Goal: Navigation & Orientation: Find specific page/section

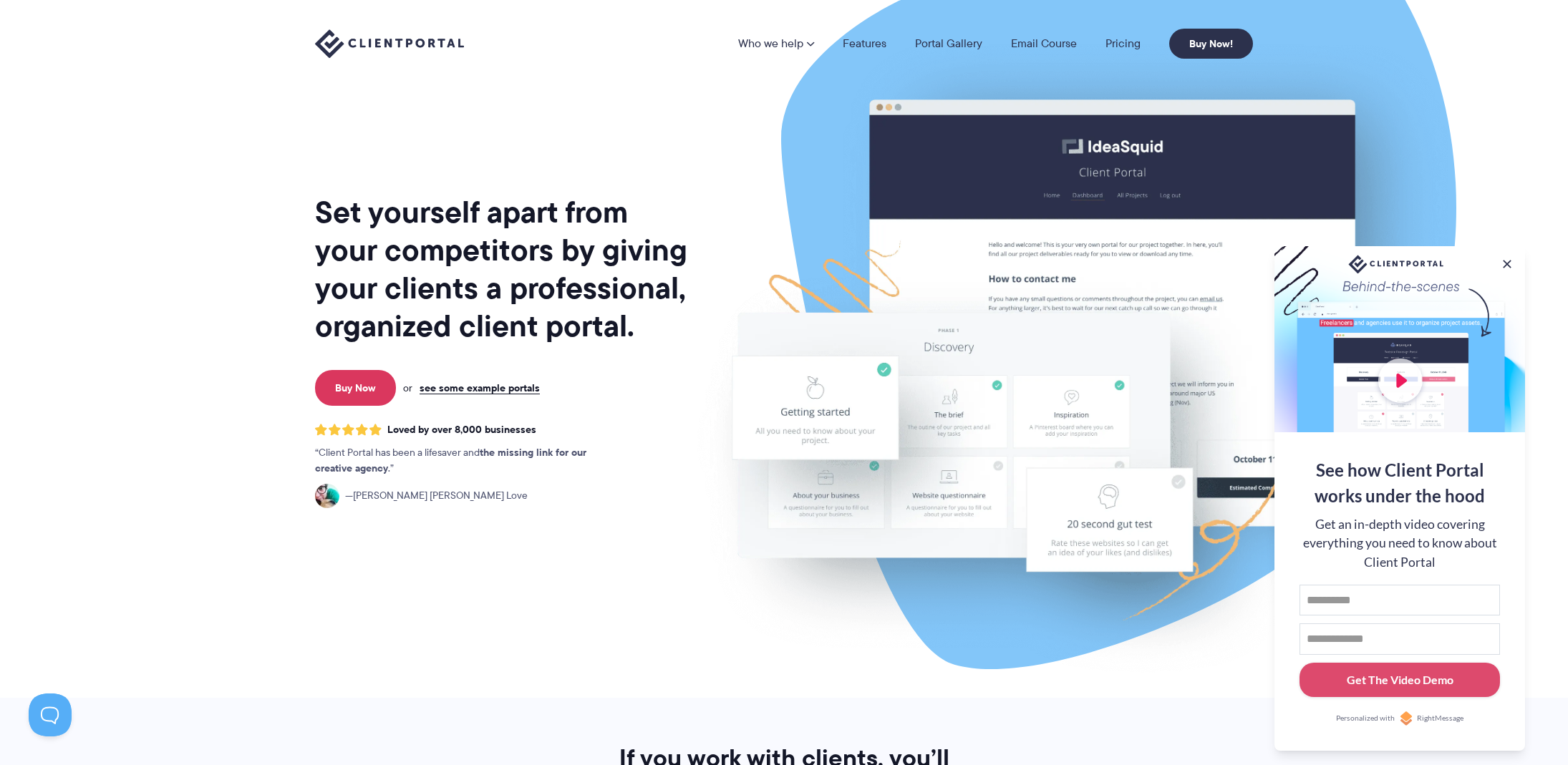
click at [680, 290] on img at bounding box center [1073, 354] width 803 height 686
click at [504, 384] on link "see some example portals" at bounding box center [480, 388] width 121 height 13
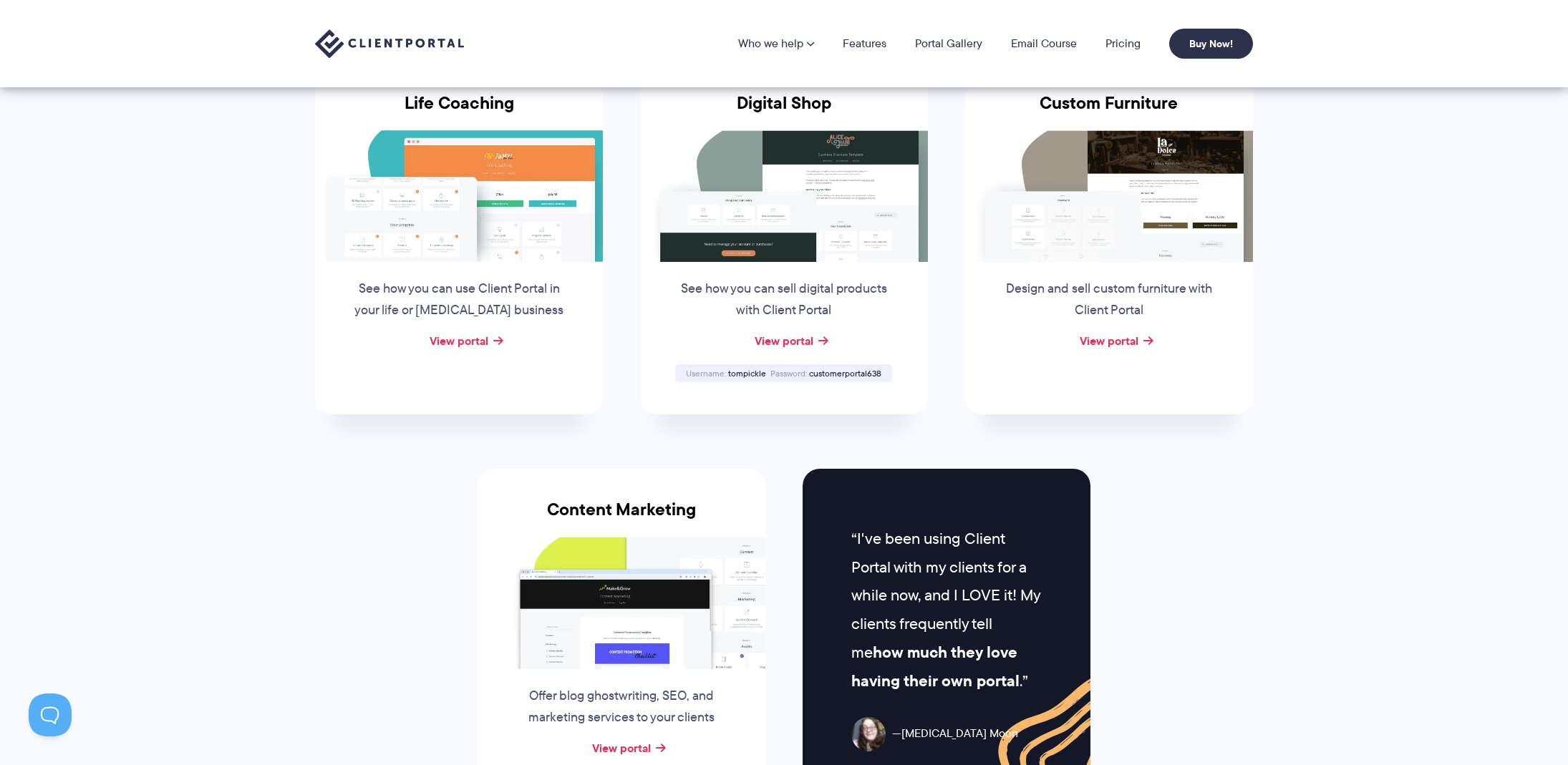
scroll to position [988, 0]
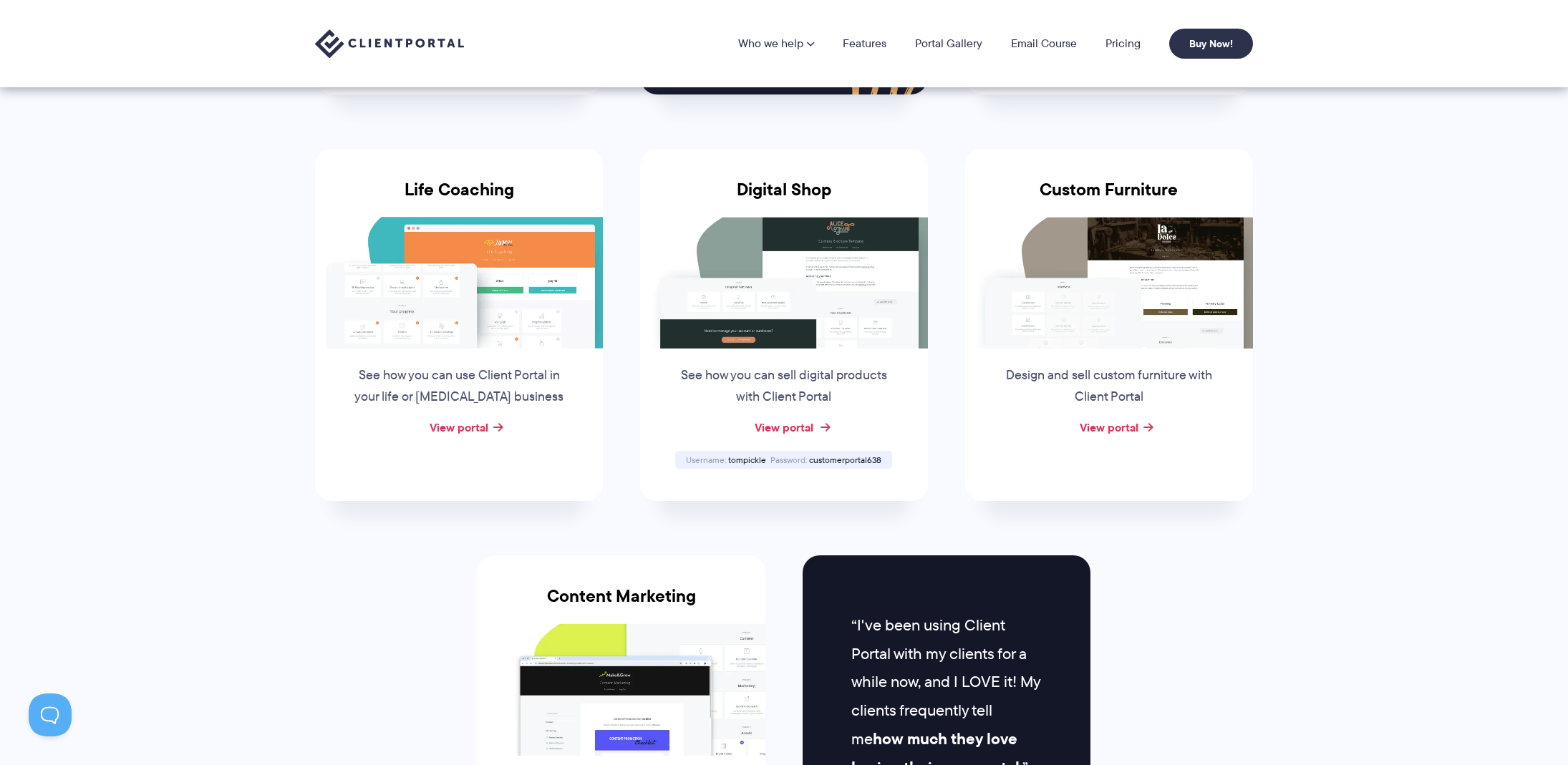
click at [756, 426] on link "View portal" at bounding box center [784, 427] width 59 height 17
